Goal: Information Seeking & Learning: Find specific fact

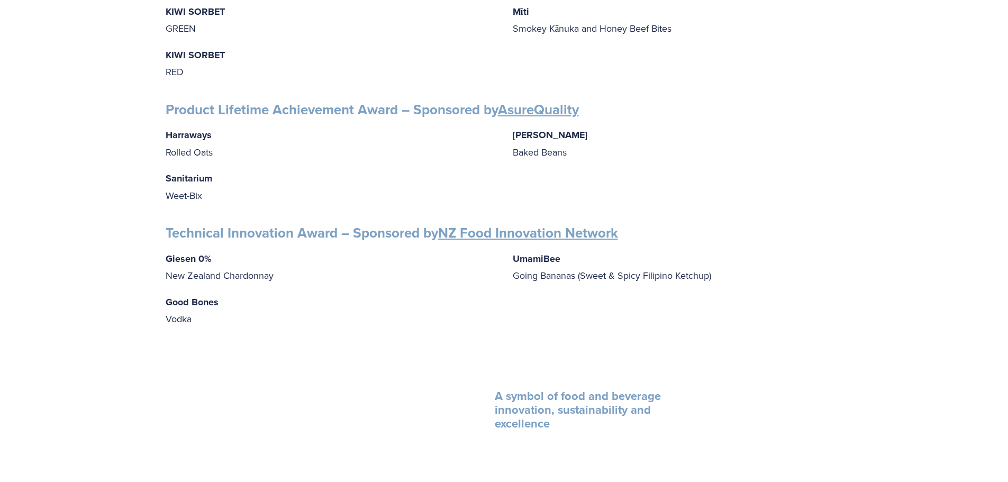
scroll to position [1692, 0]
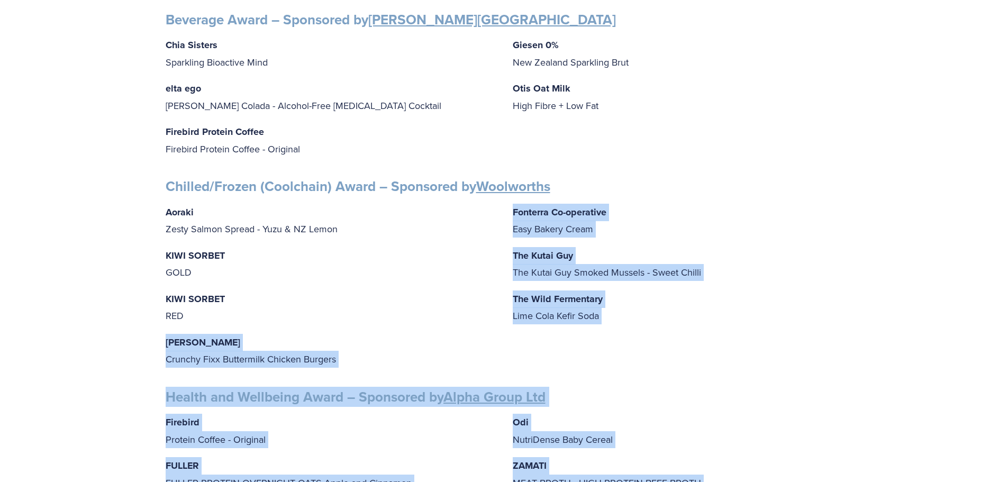
drag, startPoint x: 205, startPoint y: 281, endPoint x: 352, endPoint y: 302, distance: 147.9
click at [352, 302] on div "Finalists PEOPLE AWARDS Emerging Talent: Food Science and Technology – Sponsore…" at bounding box center [504, 373] width 1008 height 1837
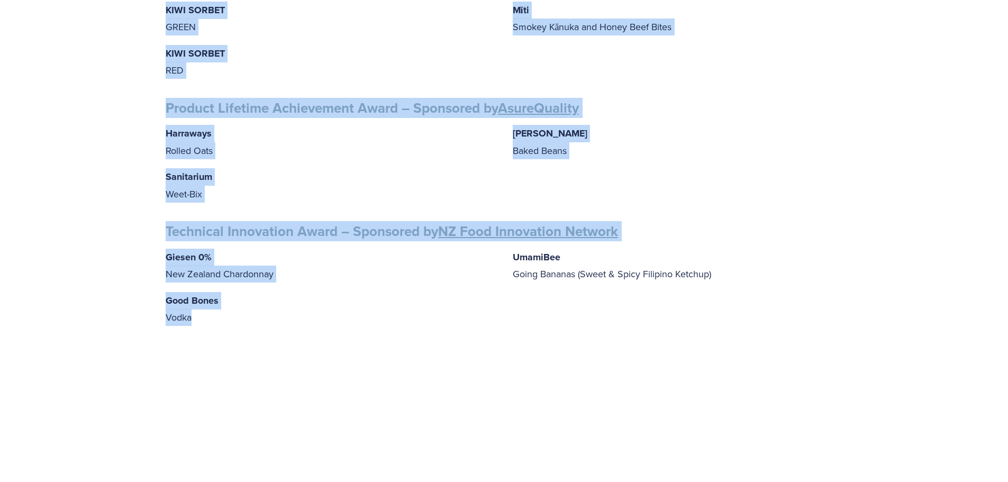
scroll to position [1829, 0]
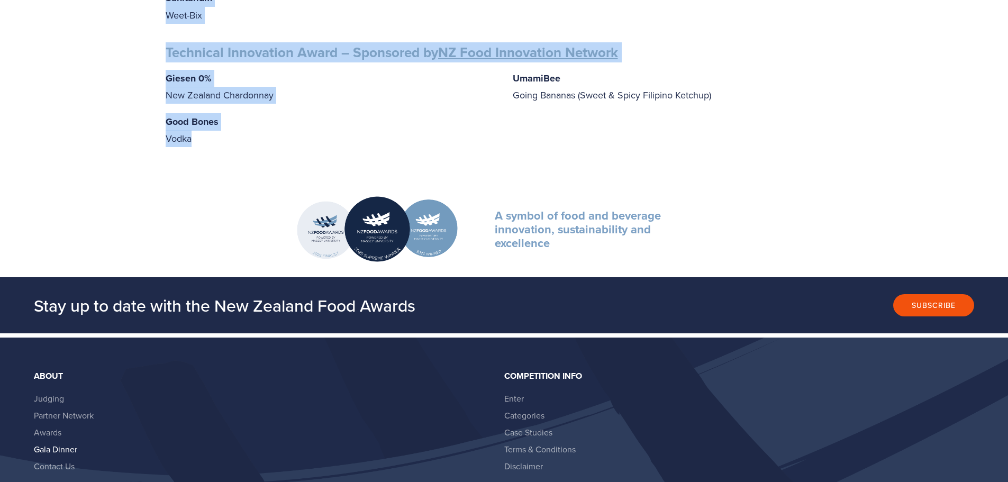
click at [57, 443] on link "Gala Dinner" at bounding box center [55, 449] width 43 height 12
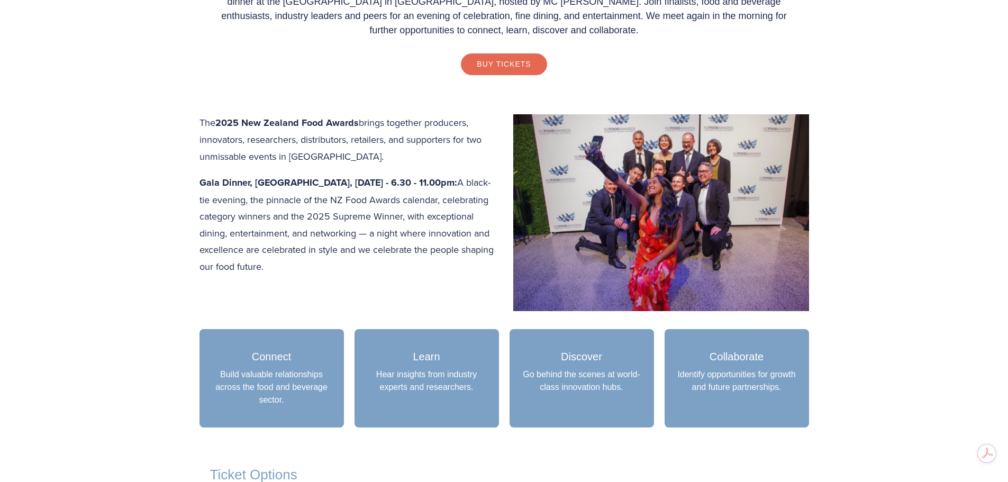
scroll to position [410, 0]
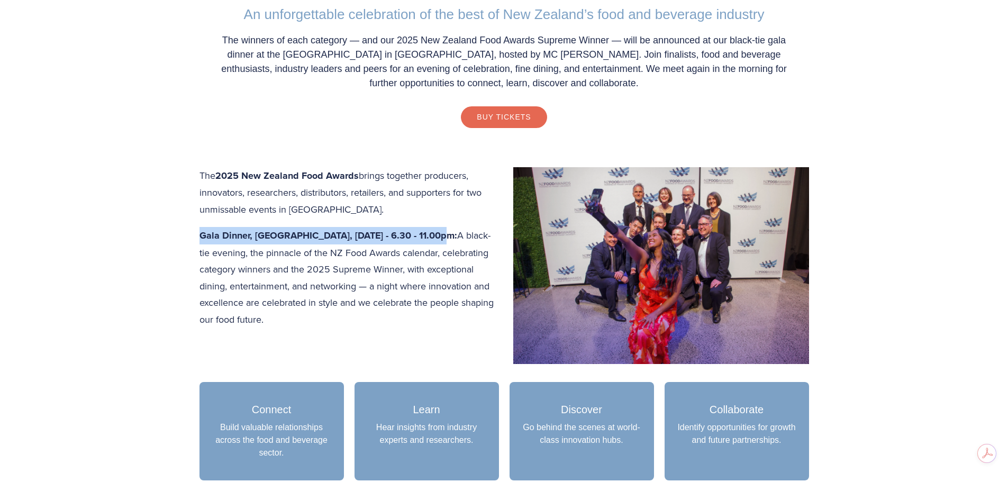
drag, startPoint x: 201, startPoint y: 233, endPoint x: 435, endPoint y: 227, distance: 233.8
click at [435, 227] on p "Gala Dinner, Central Energy Trust Arena, Thursday 16 October - 6.30 - 11.00pm: …" at bounding box center [503, 277] width 609 height 100
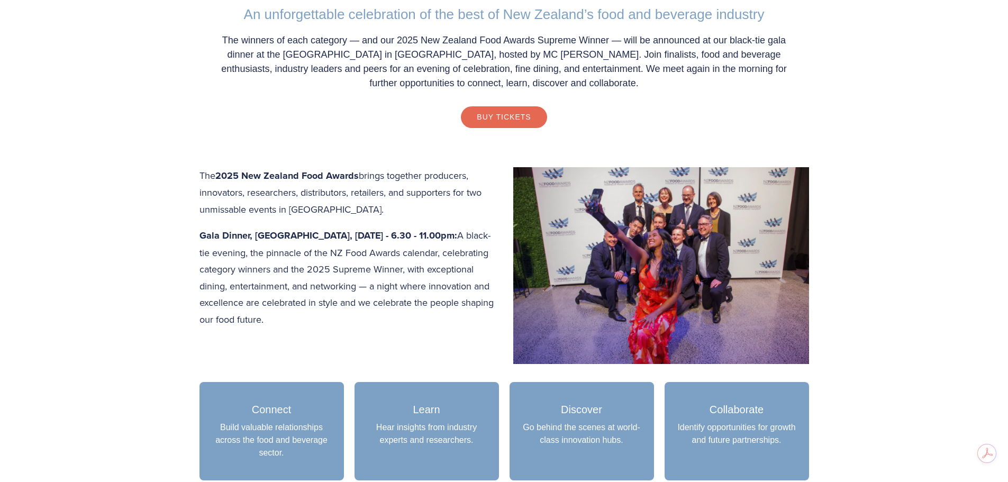
click at [389, 63] on p "The winners of each category — and our 2025 New Zealand Food Awards Supreme Win…" at bounding box center [504, 61] width 588 height 57
drag, startPoint x: 269, startPoint y: 53, endPoint x: 469, endPoint y: 57, distance: 200.5
click at [469, 57] on p "The winners of each category — and our 2025 New Zealand Food Awards Supreme Win…" at bounding box center [504, 61] width 588 height 57
copy p "Central Energy Trust Arena in Palmerston North"
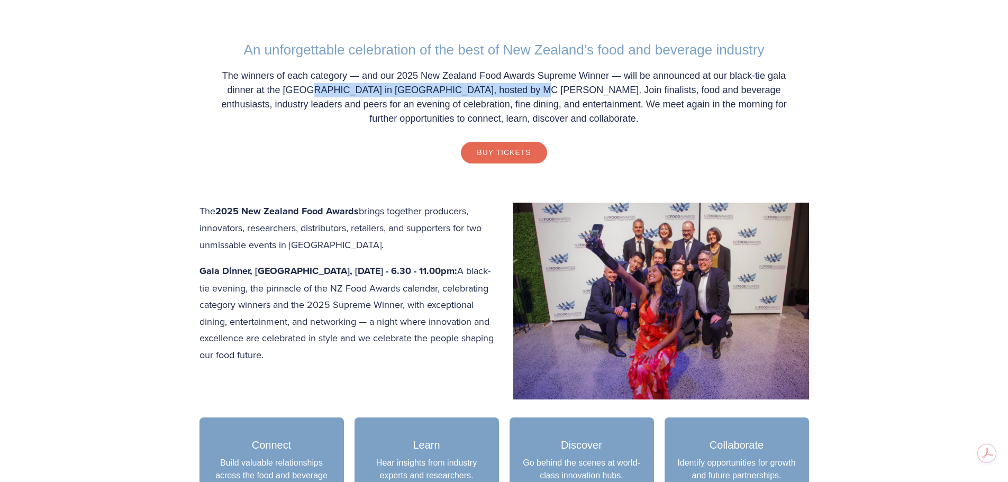
scroll to position [357, 0]
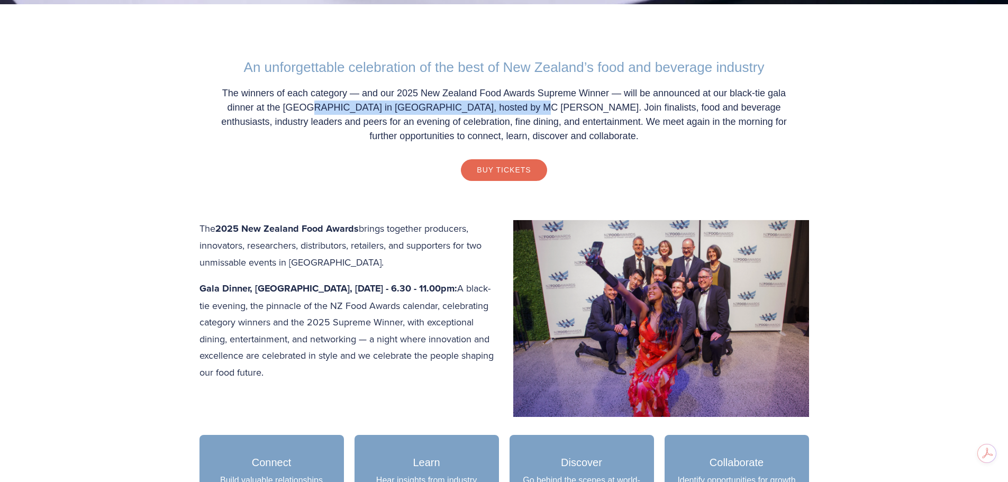
drag, startPoint x: 393, startPoint y: 287, endPoint x: 426, endPoint y: 371, distance: 90.8
click at [426, 371] on p "Gala Dinner, Central Energy Trust Arena, Thursday 16 October - 6.30 - 11.00pm: …" at bounding box center [503, 330] width 609 height 100
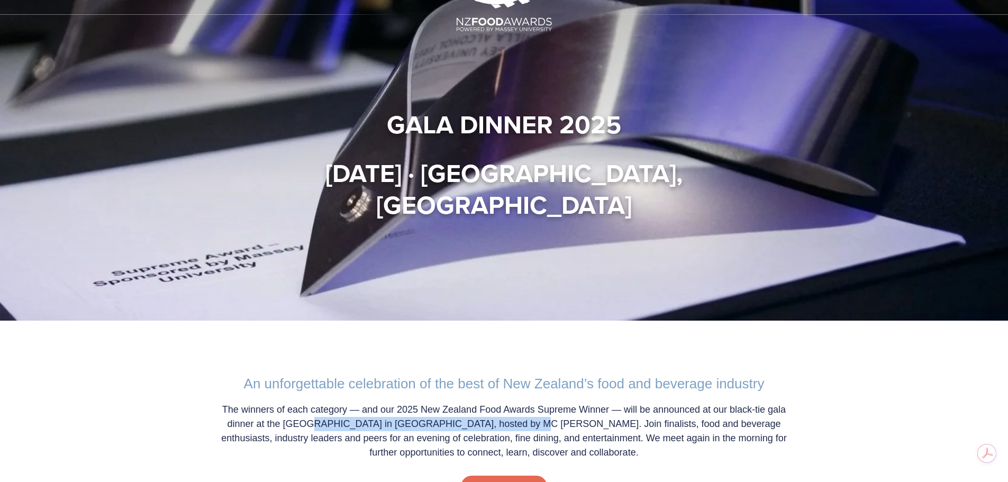
scroll to position [0, 0]
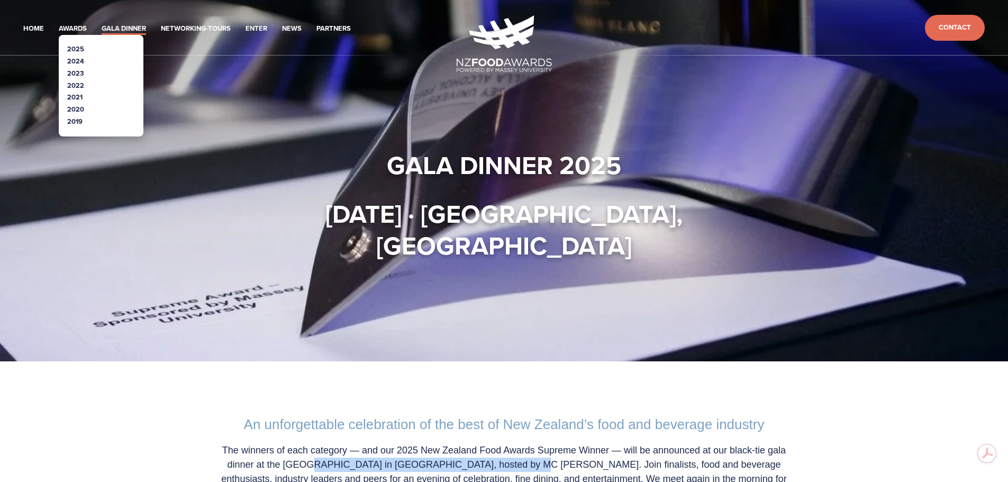
click at [80, 58] on link "2024" at bounding box center [75, 61] width 17 height 10
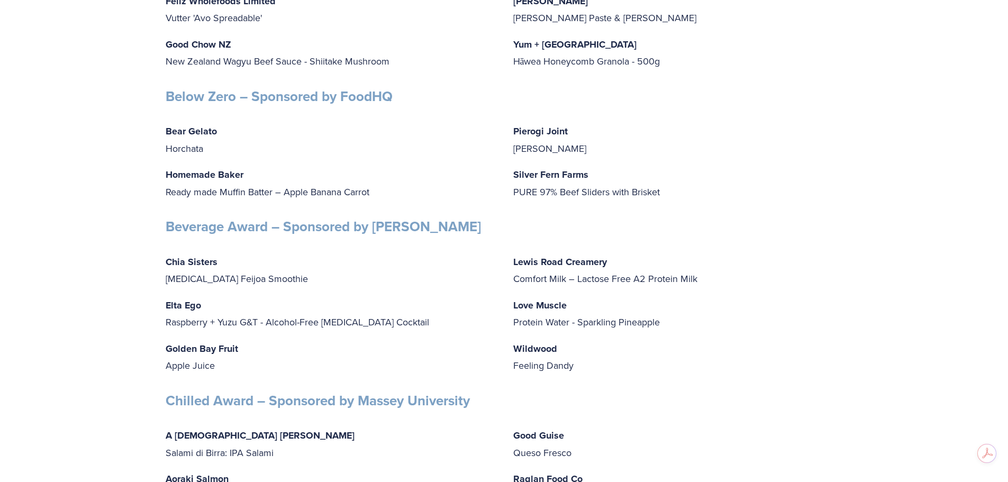
scroll to position [2962, 0]
